Goal: Browse casually

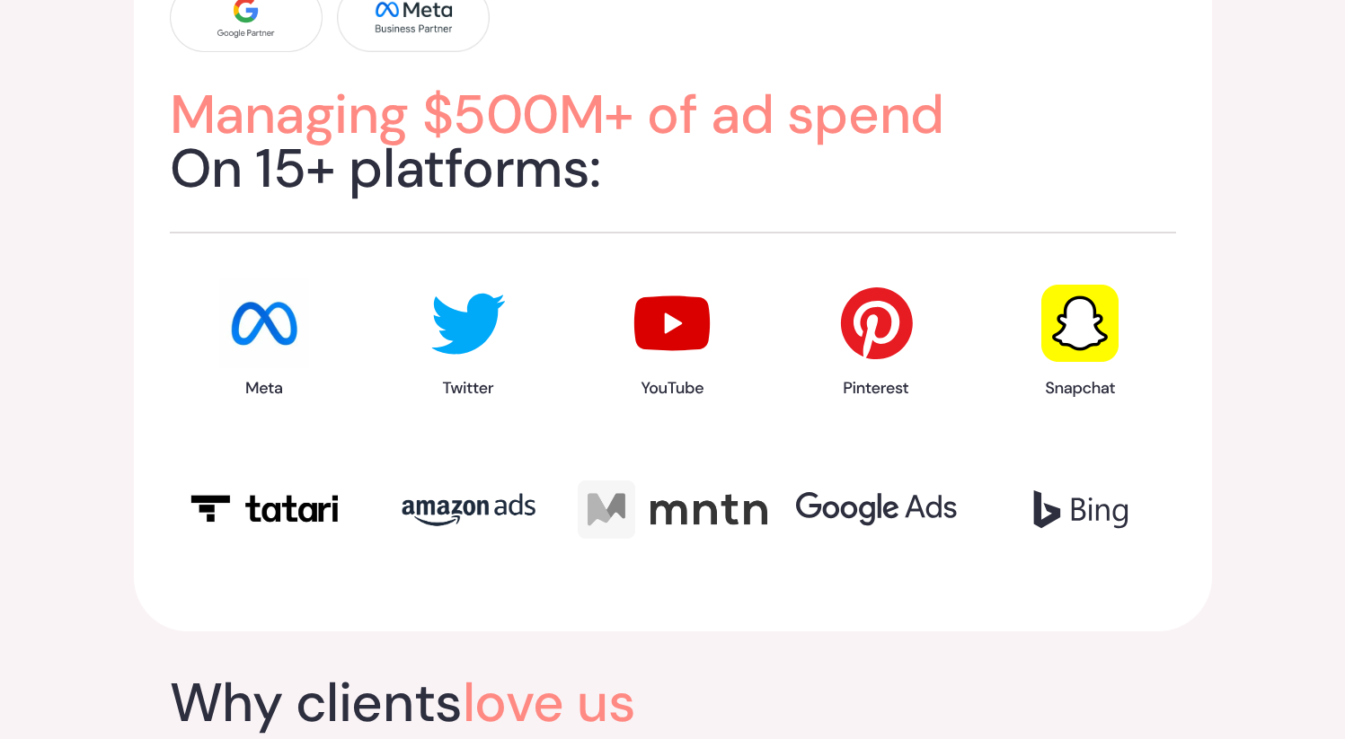
scroll to position [2265, 0]
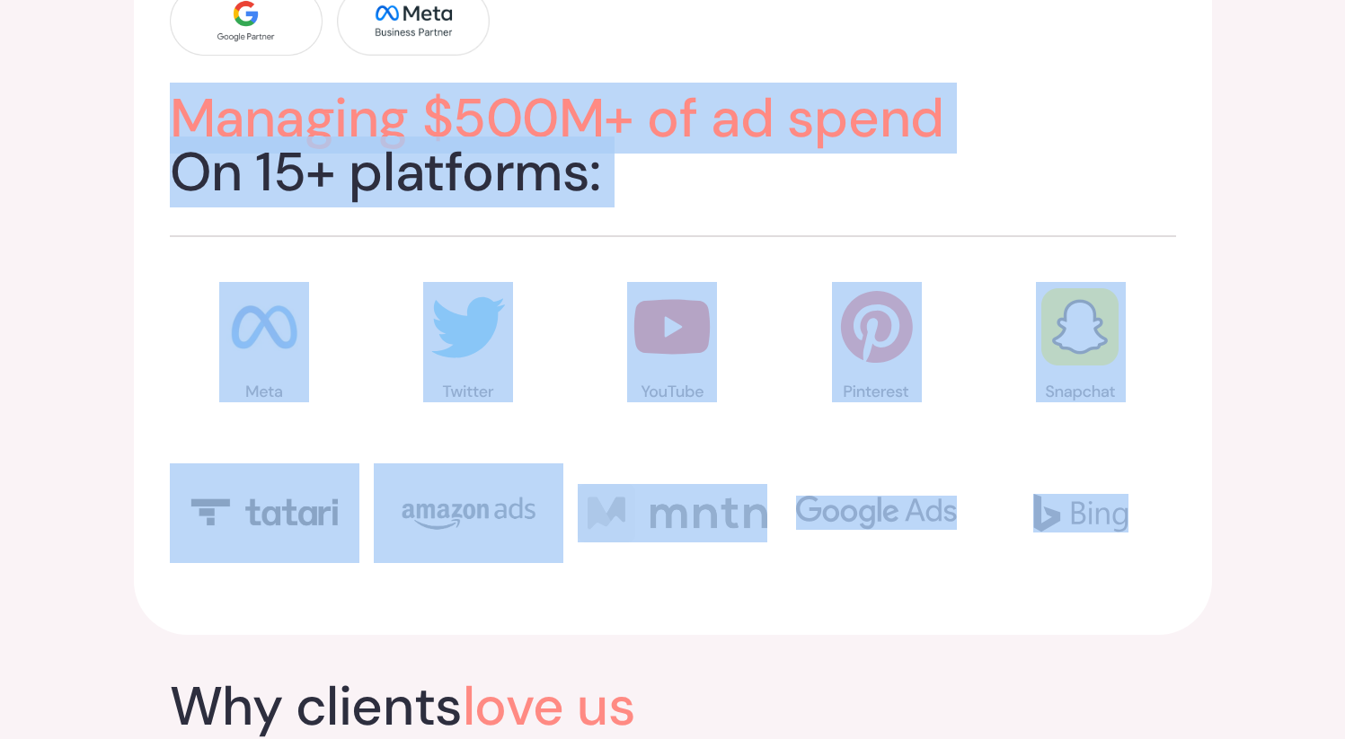
drag, startPoint x: 149, startPoint y: 92, endPoint x: 1064, endPoint y: 538, distance: 1017.6
click at [1064, 538] on div "Managing $500M+ of ad spend On 15+ platforms:" at bounding box center [673, 275] width 1078 height 720
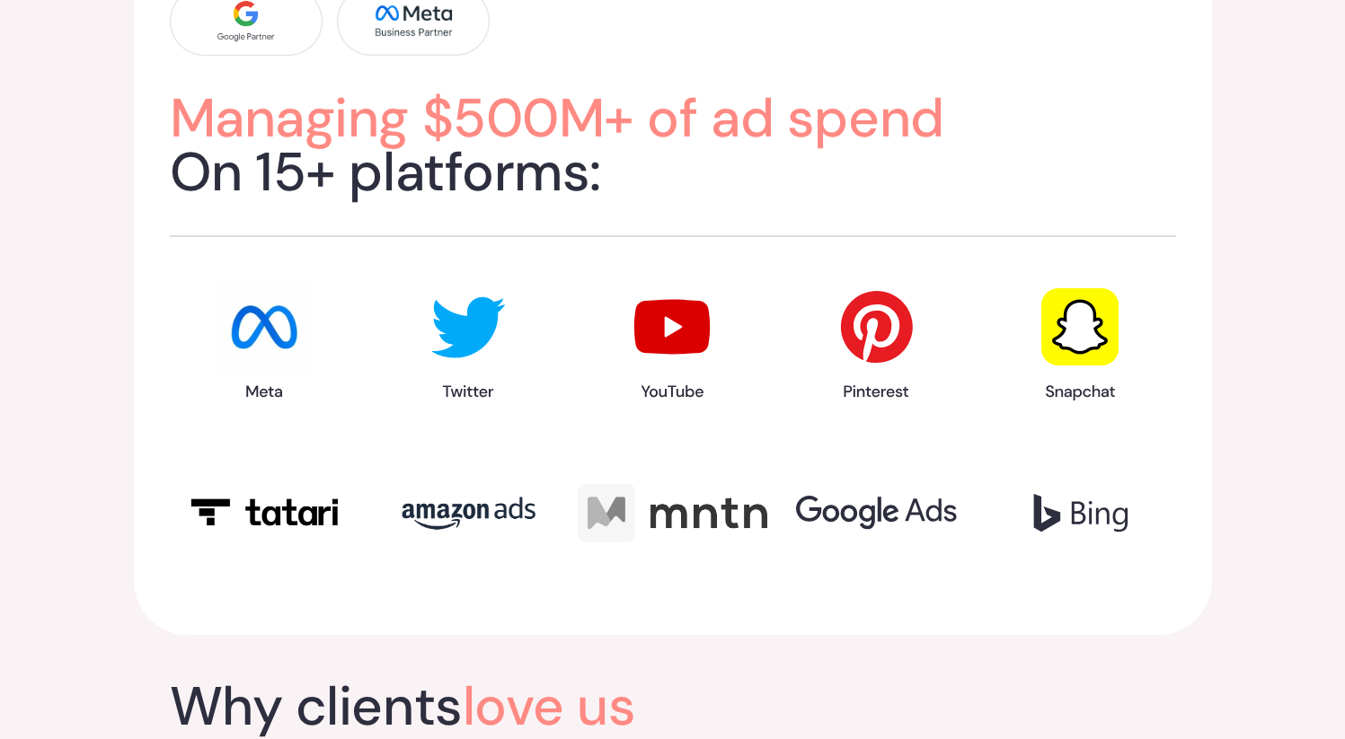
click at [1002, 490] on div at bounding box center [1080, 514] width 190 height 100
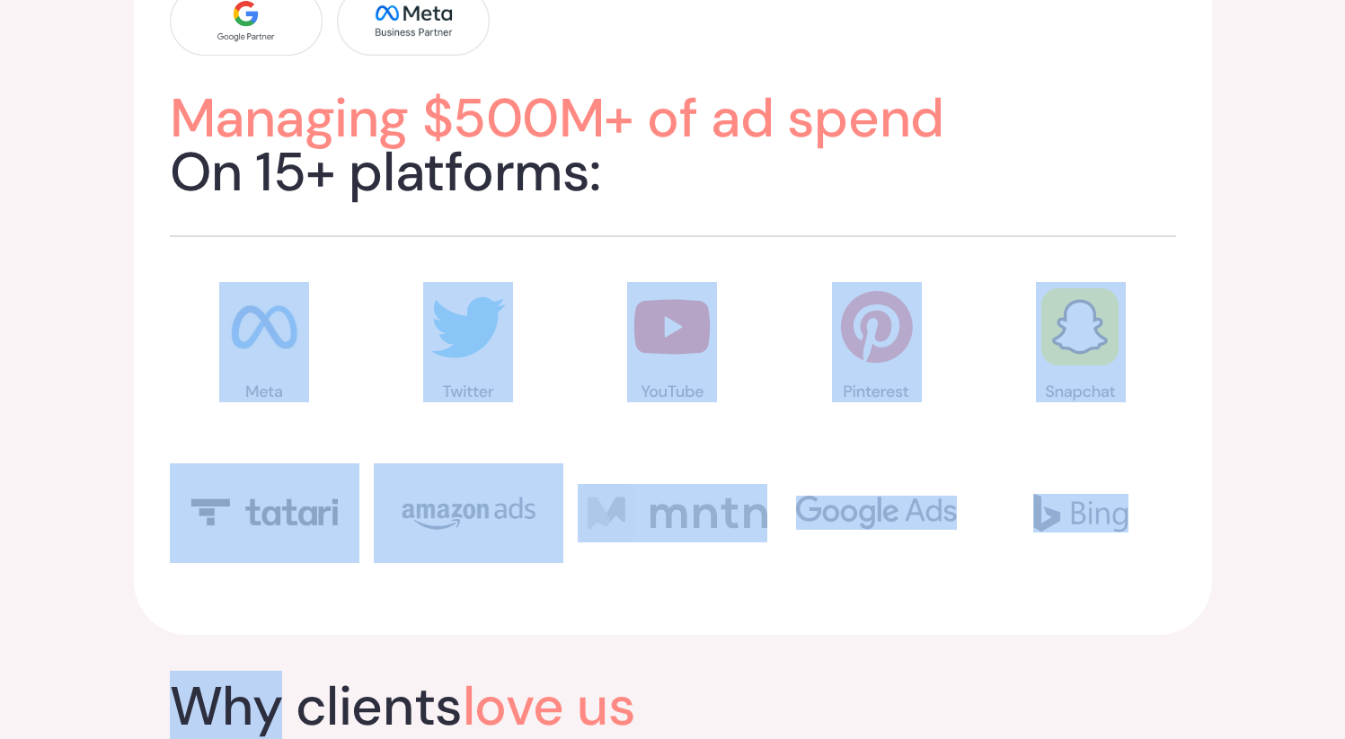
drag, startPoint x: 1002, startPoint y: 490, endPoint x: 1037, endPoint y: 506, distance: 38.6
click at [1037, 506] on div at bounding box center [1080, 514] width 190 height 100
click at [941, 499] on img at bounding box center [876, 513] width 161 height 34
click at [1236, 264] on div "Managing $500M+ of ad spend On 15+ platforms:" at bounding box center [672, 275] width 1345 height 792
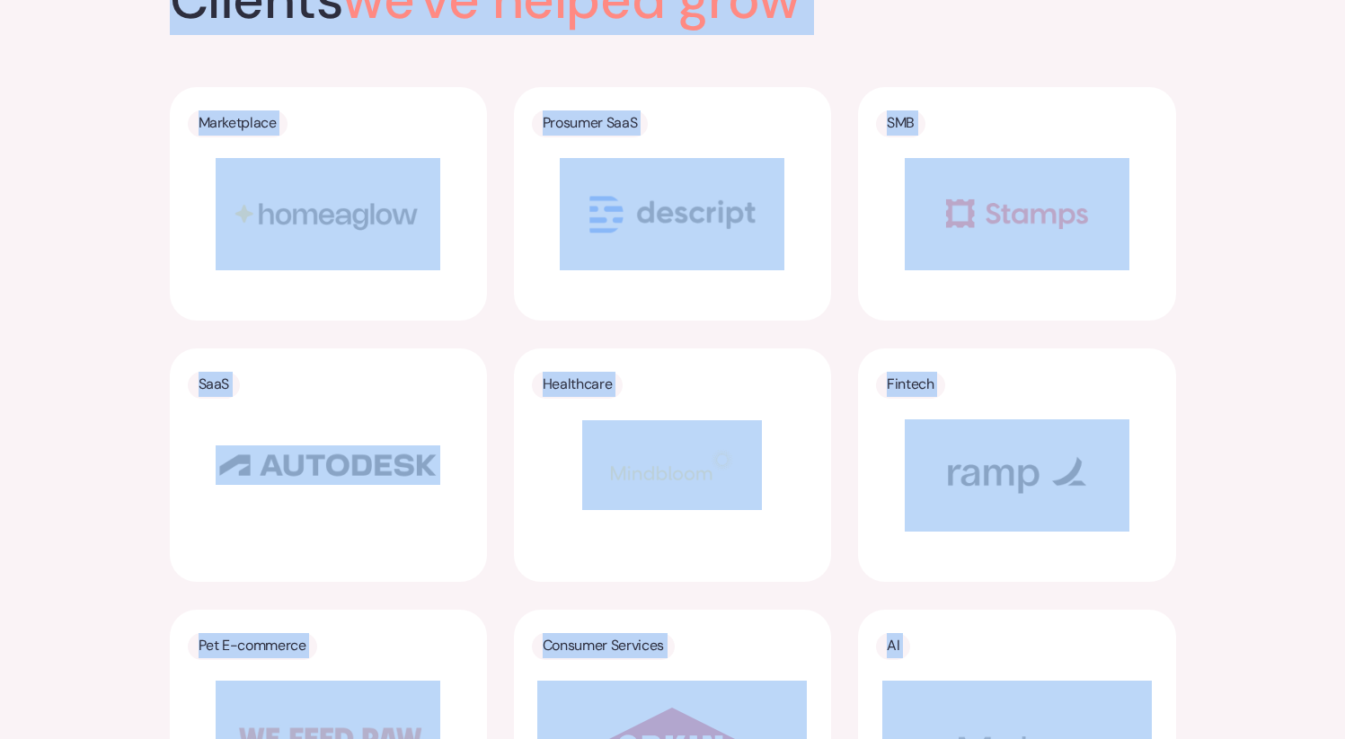
scroll to position [3725, 0]
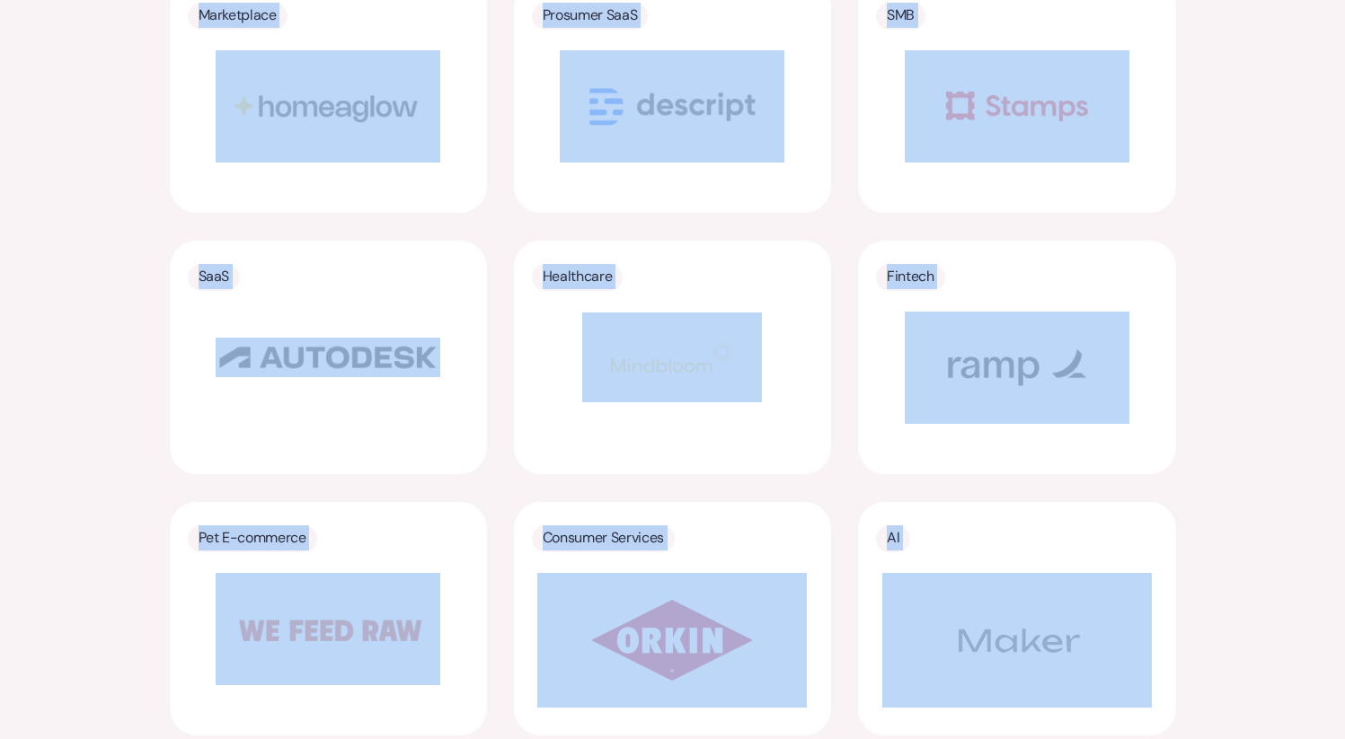
drag, startPoint x: 190, startPoint y: 137, endPoint x: 1106, endPoint y: 614, distance: 1031.7
click at [1106, 614] on div "Clients we've helped grow Marketplace Prosumer SaaS SMB SaaS Healthcare Fintech…" at bounding box center [672, 311] width 1345 height 992
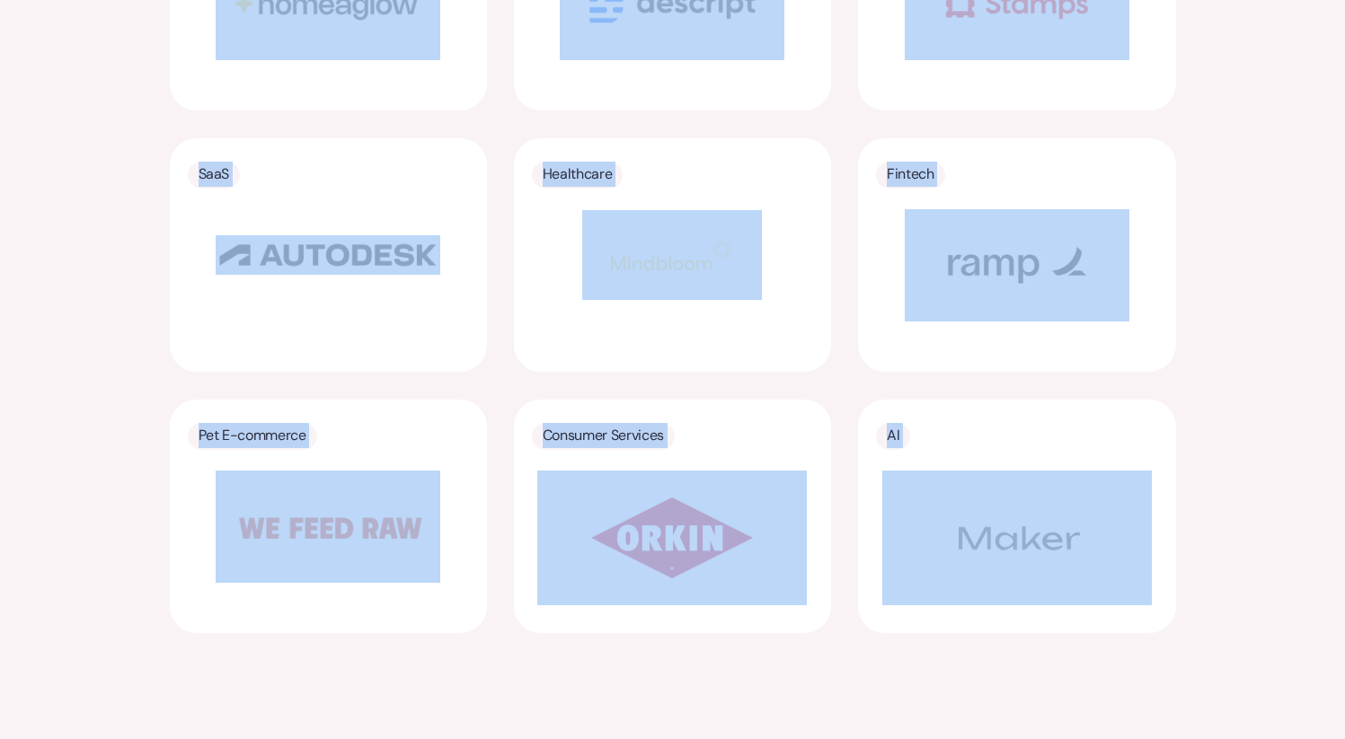
scroll to position [4079, 0]
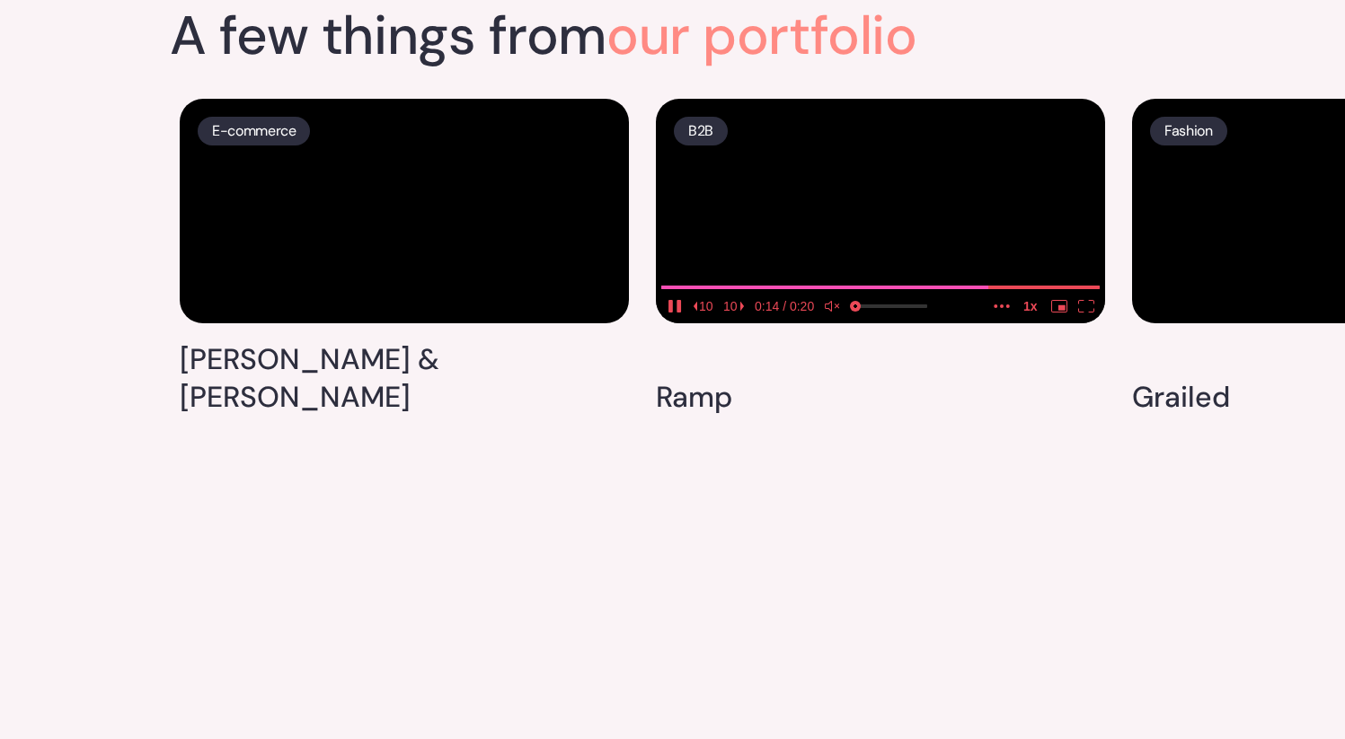
scroll to position [4594, 0]
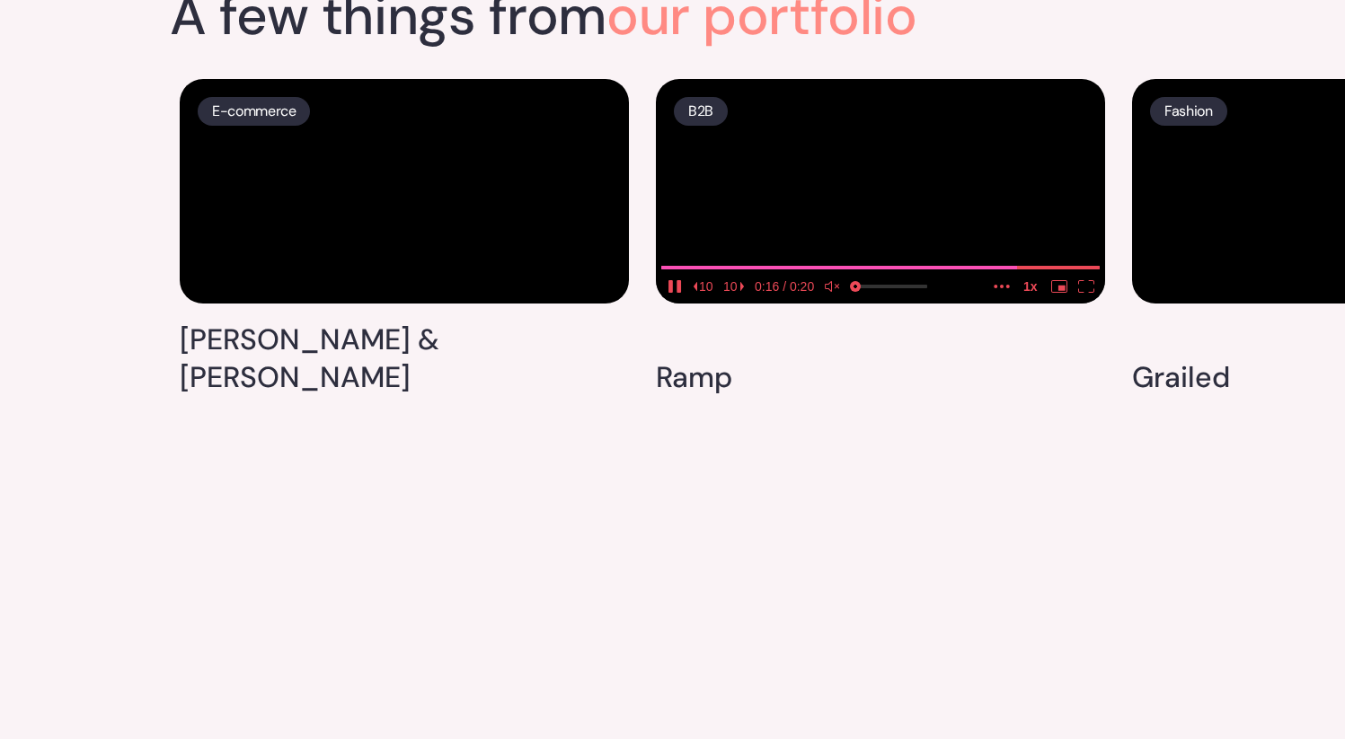
drag, startPoint x: 963, startPoint y: 329, endPoint x: 864, endPoint y: 322, distance: 99.1
click at [895, 304] on video at bounding box center [880, 191] width 449 height 225
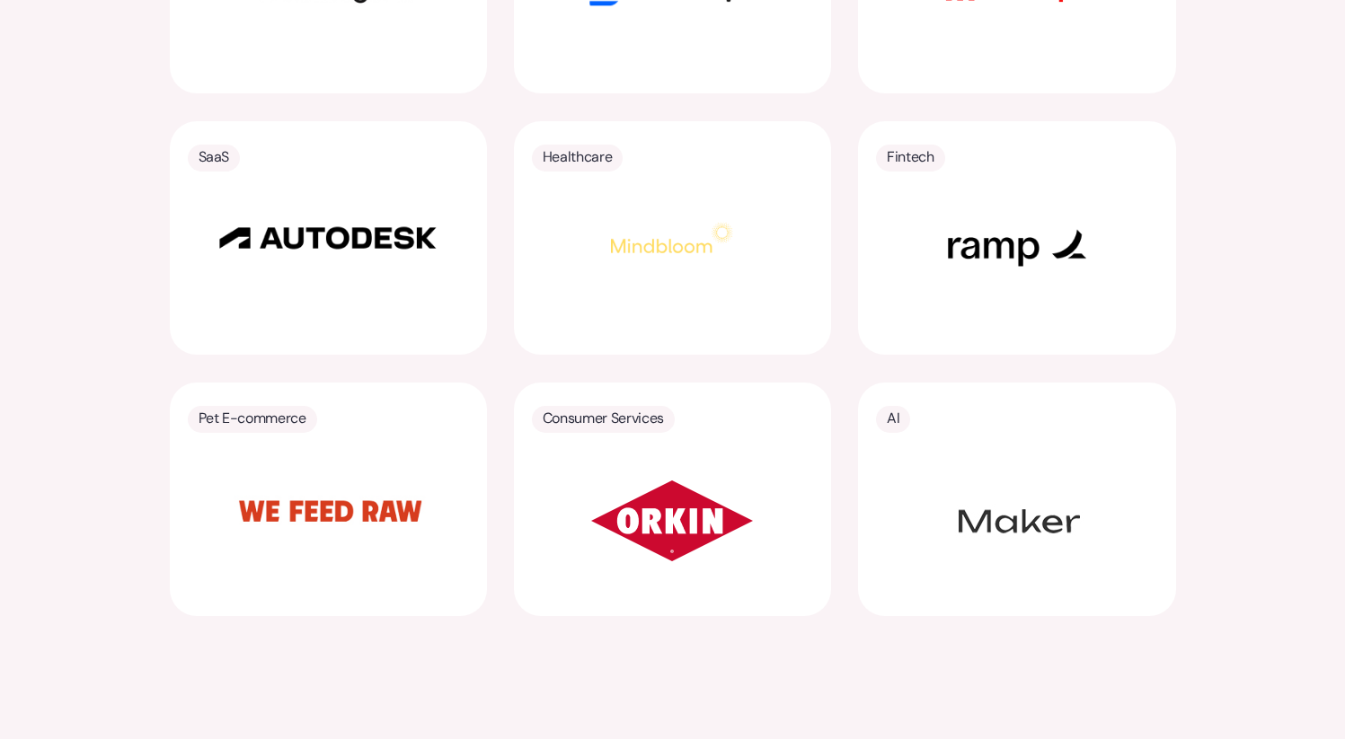
scroll to position [3737, 0]
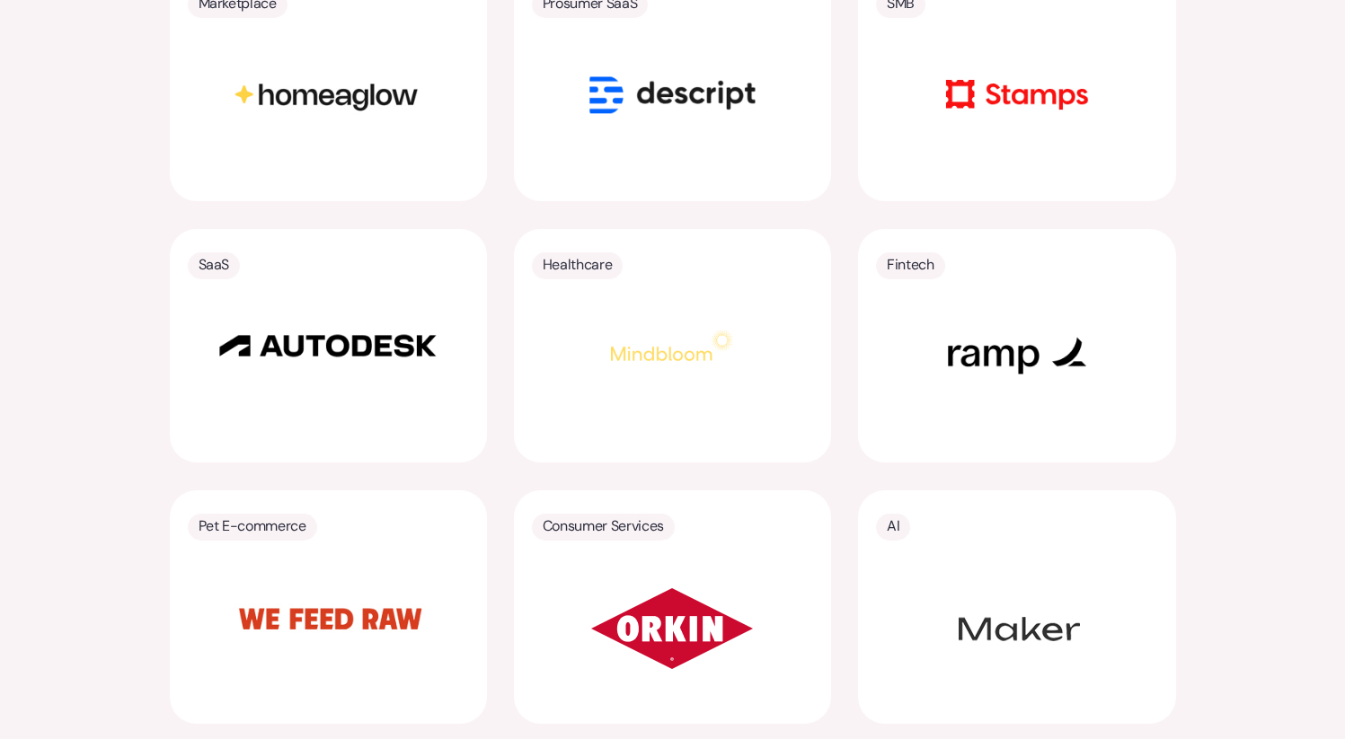
click at [640, 601] on img at bounding box center [671, 628] width 269 height 135
click at [269, 561] on img at bounding box center [328, 617] width 225 height 112
click at [331, 331] on img at bounding box center [328, 346] width 225 height 40
click at [723, 316] on img at bounding box center [672, 346] width 180 height 90
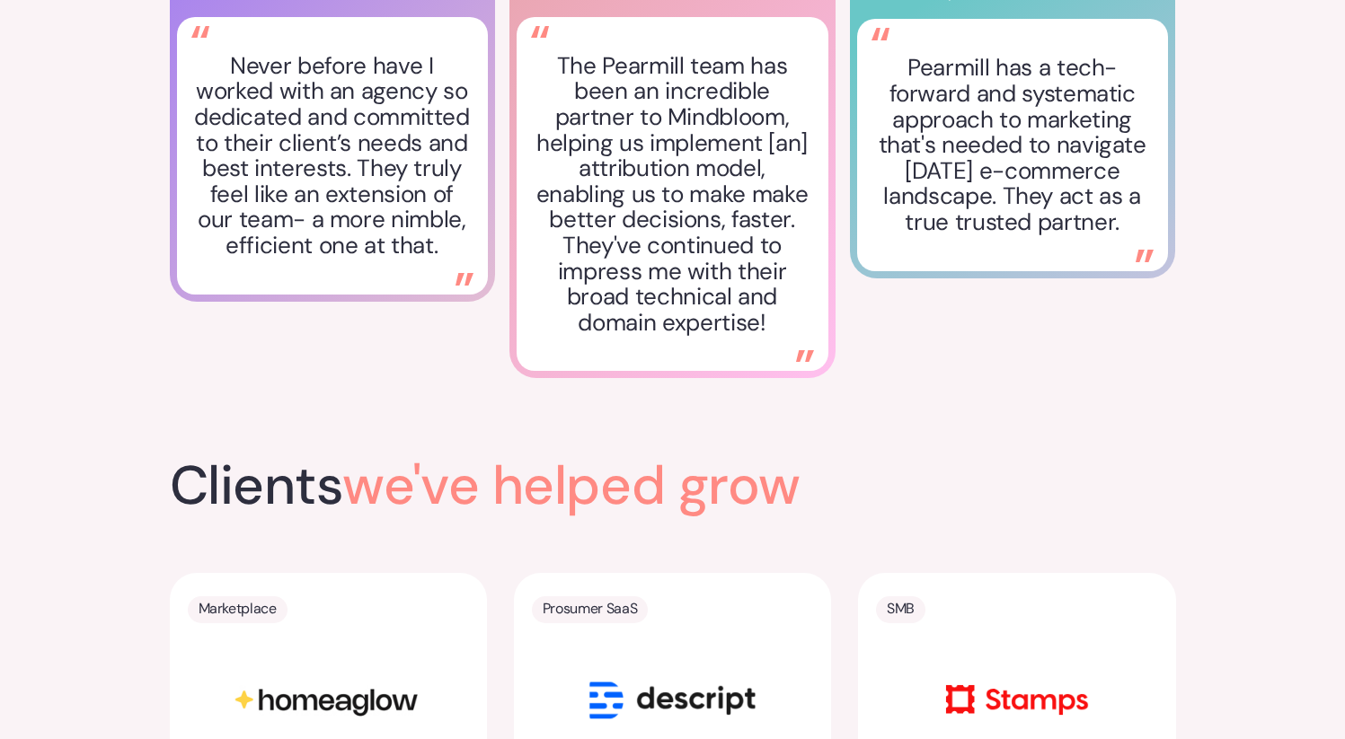
scroll to position [3130, 0]
click at [579, 597] on p "Prosumer SaaS" at bounding box center [590, 609] width 94 height 25
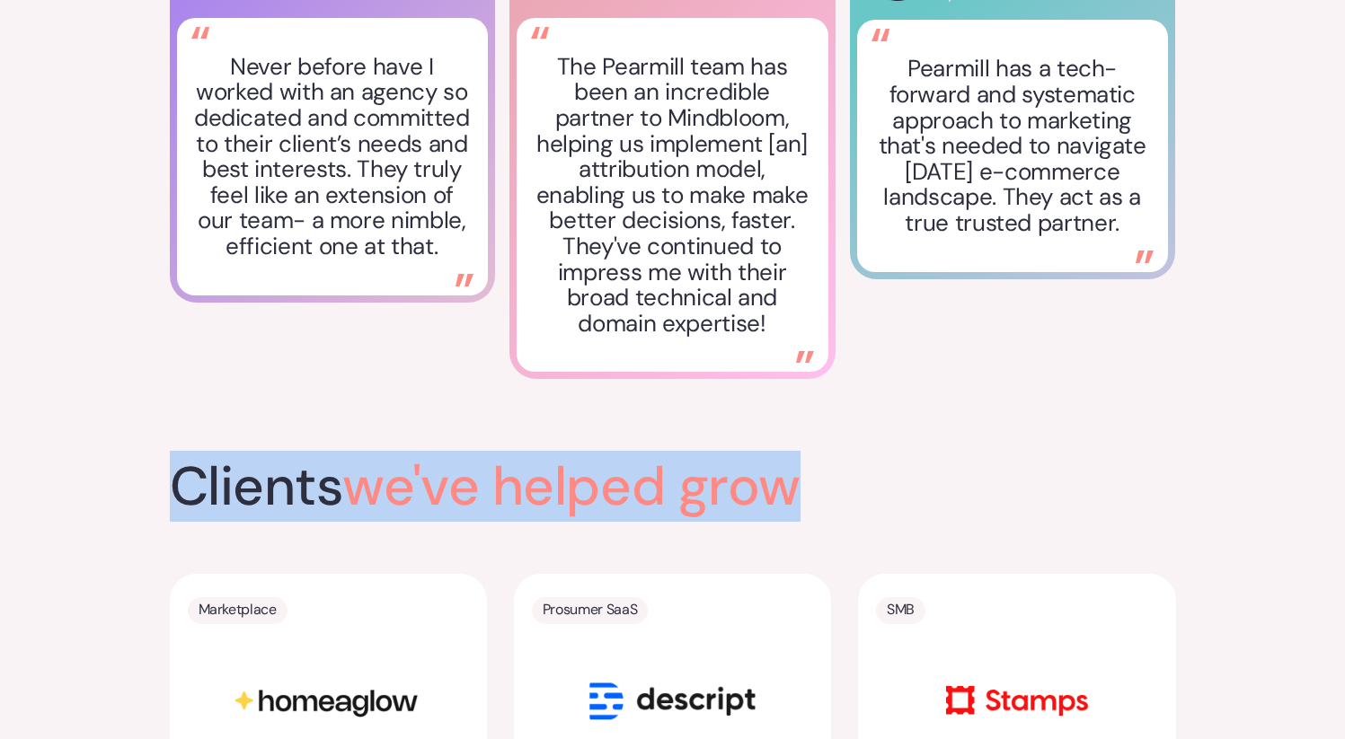
drag, startPoint x: 813, startPoint y: 477, endPoint x: 120, endPoint y: 454, distance: 693.0
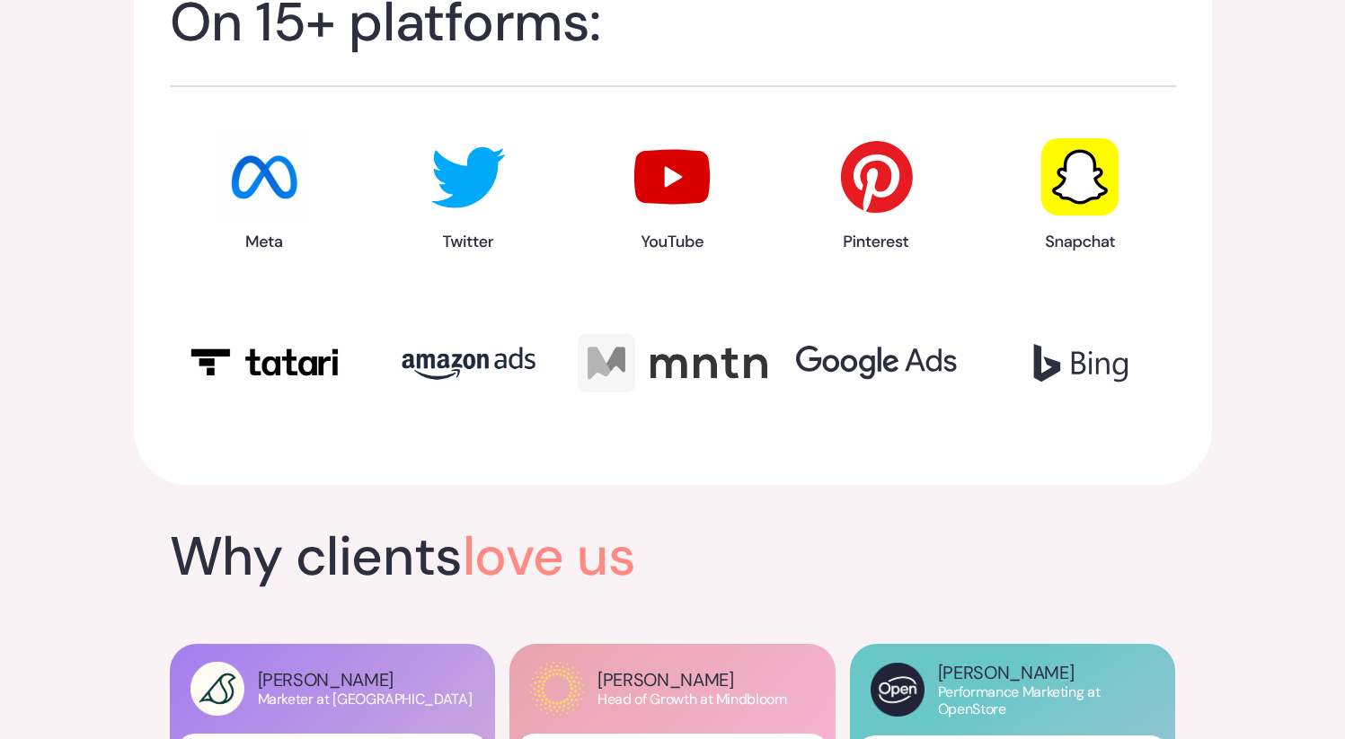
scroll to position [2421, 0]
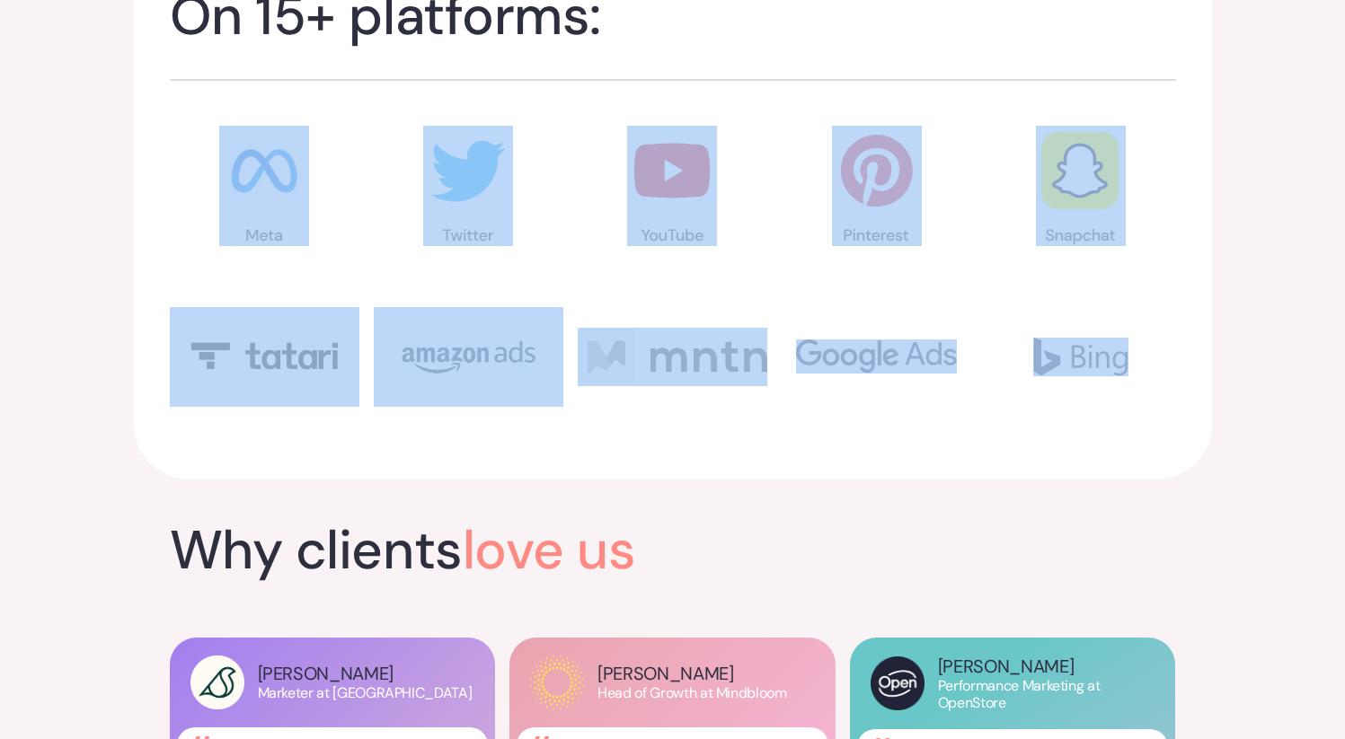
drag, startPoint x: 1132, startPoint y: 366, endPoint x: 119, endPoint y: 161, distance: 1033.7
click at [119, 161] on div "Managing $500M+ of ad spend On 15+ platforms:" at bounding box center [672, 118] width 1345 height 792
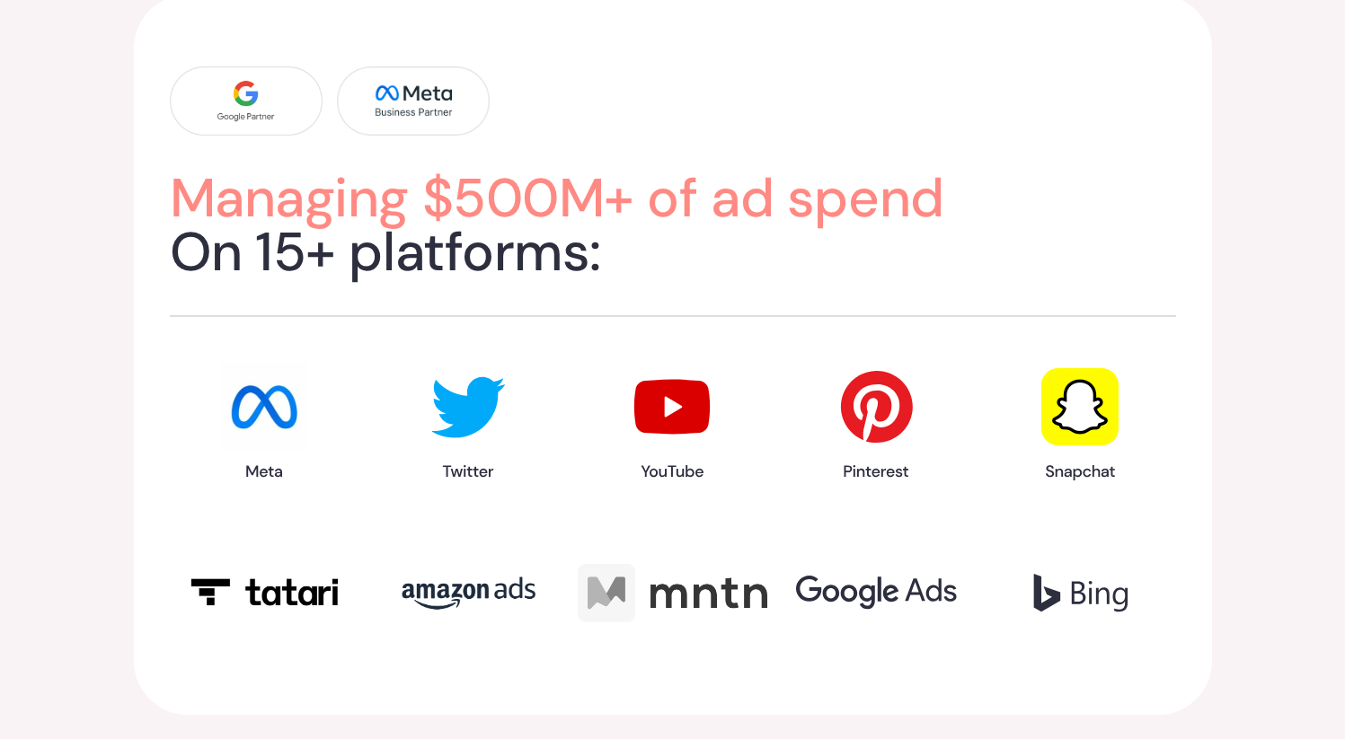
scroll to position [2186, 0]
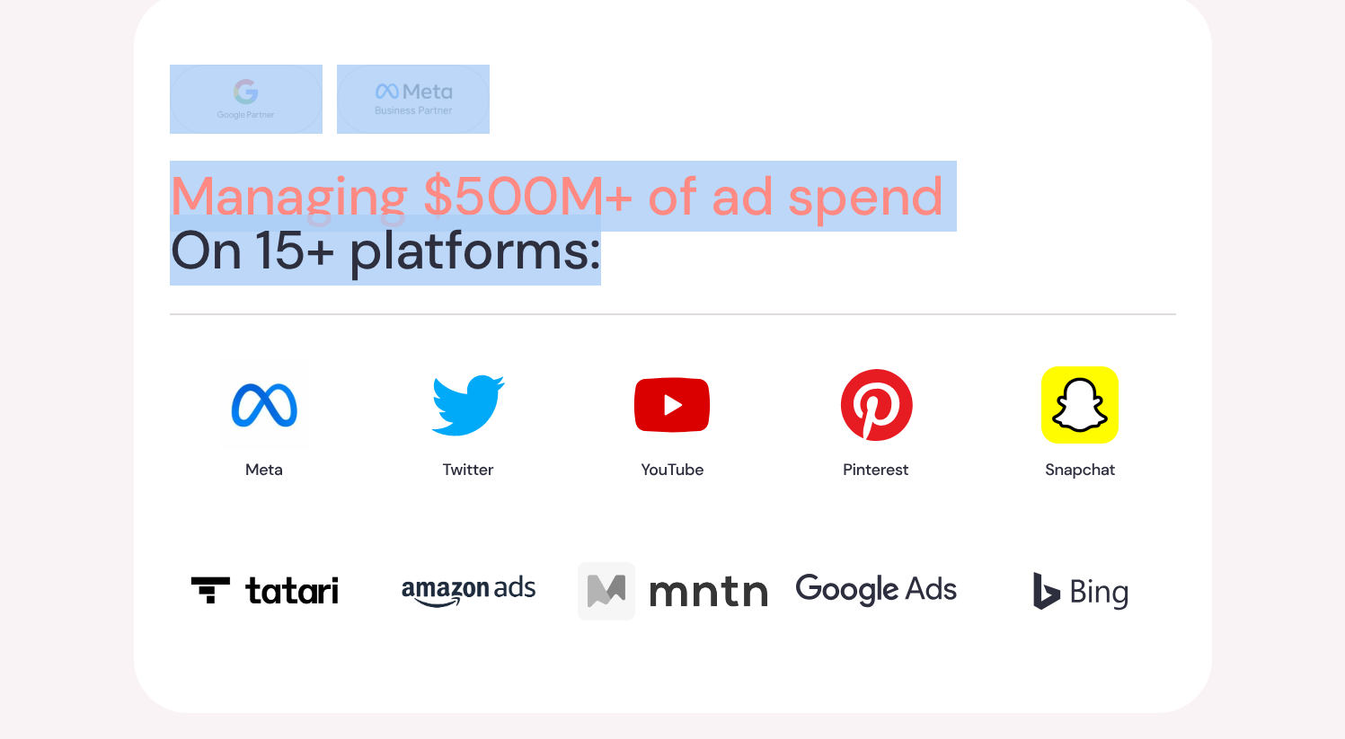
drag, startPoint x: 556, startPoint y: 247, endPoint x: 225, endPoint y: 102, distance: 361.2
click at [225, 102] on div "Managing $500M+ of ad spend On 15+ platforms:" at bounding box center [673, 353] width 1006 height 577
click at [612, 183] on span "Managing $500M+ of ad spend" at bounding box center [557, 196] width 774 height 71
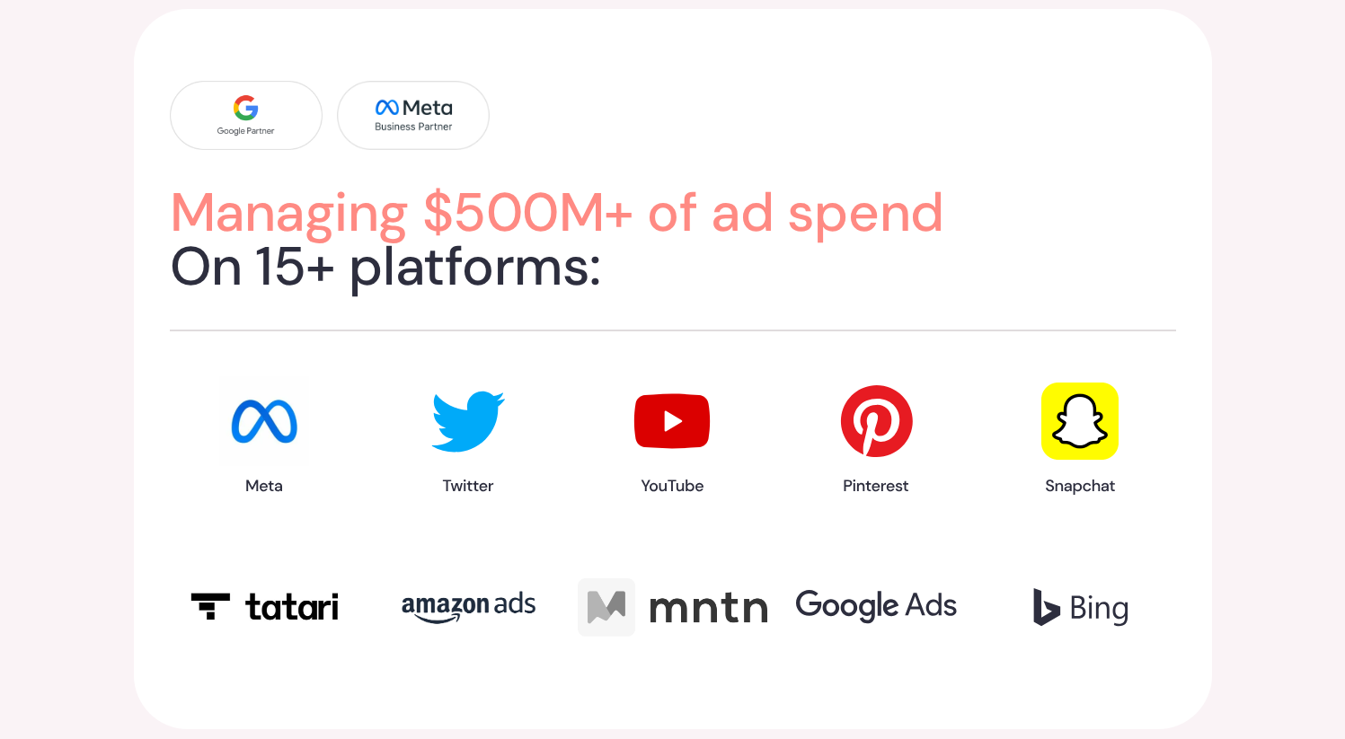
scroll to position [2168, 0]
